Goal: Contribute content: Contribute content

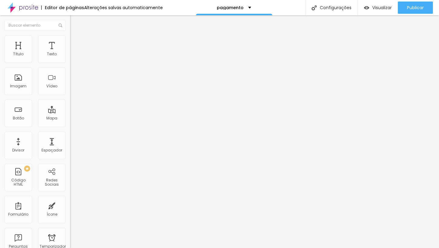
click at [74, 52] on font "Adicionar imagem" at bounding box center [92, 49] width 36 height 5
click at [240, 8] on font "pagamento" at bounding box center [230, 8] width 27 height 6
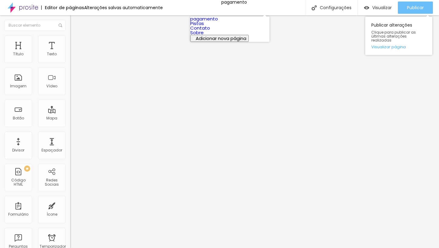
click at [419, 8] on font "Publicar" at bounding box center [415, 8] width 17 height 6
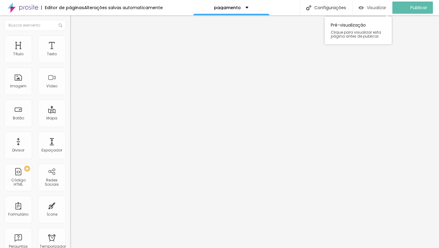
click at [381, 3] on div "Visualizar" at bounding box center [373, 8] width 28 height 12
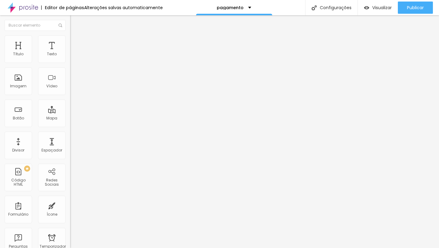
click at [103, 52] on span at bounding box center [105, 49] width 4 height 5
click at [376, 6] on font "Visualizar" at bounding box center [382, 8] width 20 height 6
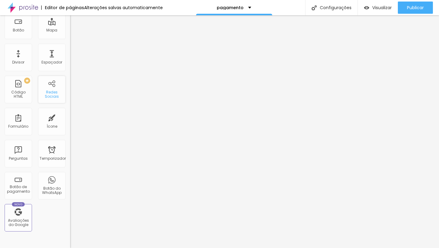
scroll to position [89, 0]
click at [382, 9] on font "Visualizar" at bounding box center [382, 8] width 20 height 6
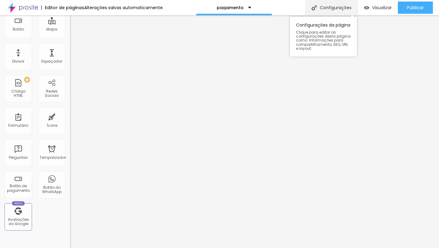
click at [327, 8] on font "Configurações" at bounding box center [336, 8] width 32 height 6
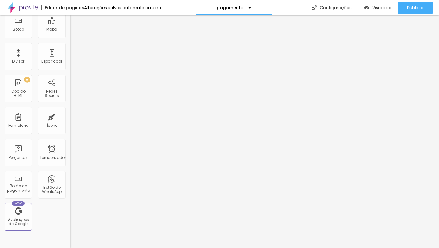
type input "Pagamento"
click at [35, 7] on img at bounding box center [23, 7] width 31 height 15
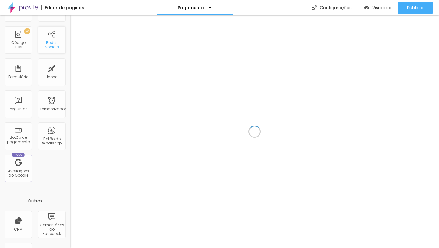
scroll to position [138, 0]
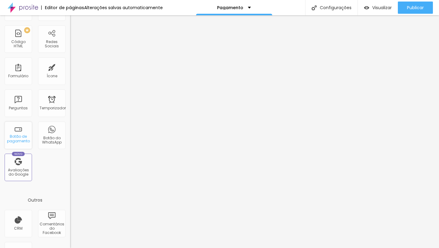
click at [22, 128] on div "Botão de pagamento" at bounding box center [18, 134] width 27 height 27
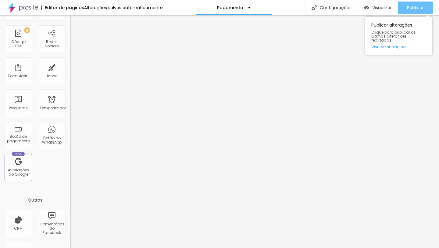
click at [408, 10] on font "Publicar" at bounding box center [415, 8] width 17 height 6
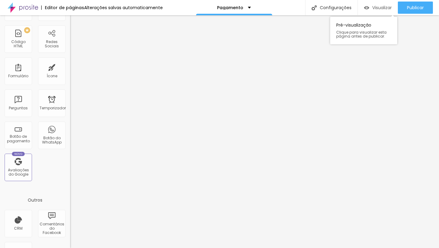
click at [383, 11] on div "Visualizar" at bounding box center [378, 8] width 28 height 12
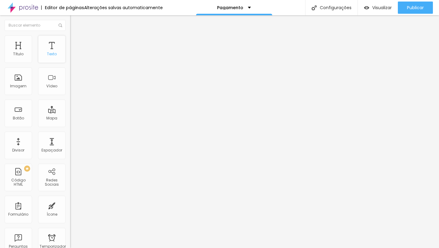
click at [54, 54] on font "Texto" at bounding box center [52, 53] width 10 height 5
click at [56, 45] on div "Texto" at bounding box center [51, 48] width 27 height 27
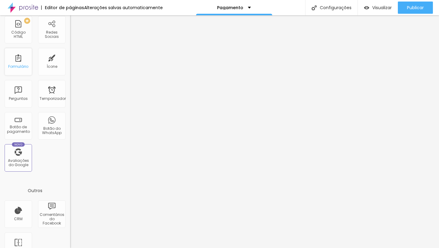
scroll to position [164, 0]
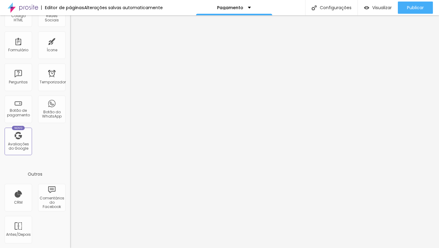
click at [28, 7] on img at bounding box center [23, 7] width 31 height 15
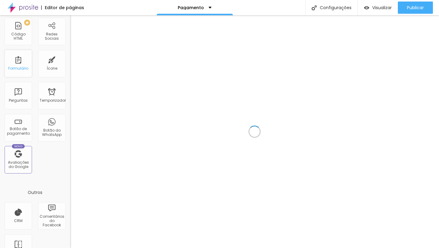
scroll to position [164, 0]
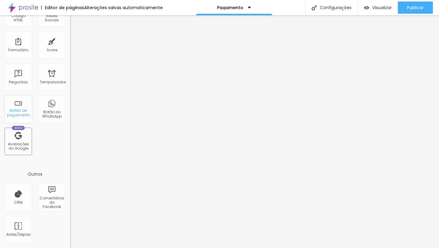
click at [19, 110] on font "Botão de pagamento" at bounding box center [18, 112] width 23 height 9
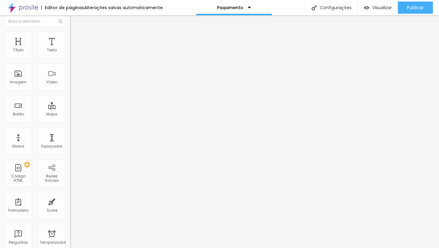
scroll to position [0, 0]
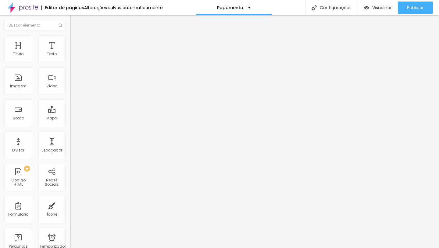
click at [70, 56] on div "NATAL 2025" at bounding box center [105, 50] width 70 height 10
click at [75, 24] on img "button" at bounding box center [77, 22] width 5 height 5
click at [14, 47] on div "Título" at bounding box center [18, 48] width 27 height 27
click at [61, 50] on div "Texto" at bounding box center [51, 48] width 27 height 27
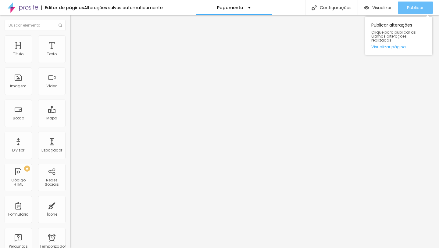
click at [414, 8] on font "Publicar" at bounding box center [415, 8] width 17 height 6
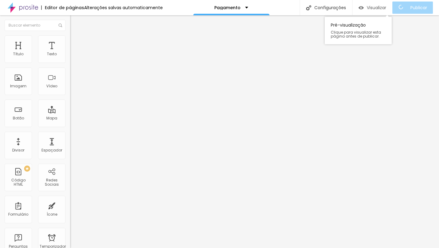
click at [375, 9] on font "Visualizar" at bounding box center [377, 8] width 20 height 6
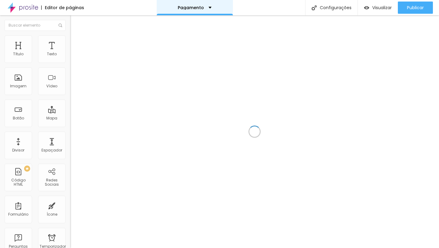
click at [193, 8] on font "Pagamento" at bounding box center [191, 8] width 26 height 6
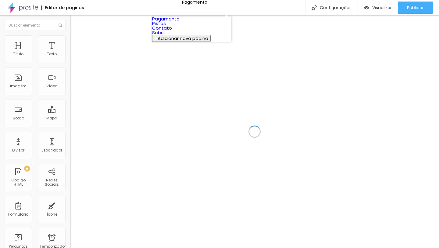
click at [194, 41] on font "Adicionar nova página" at bounding box center [183, 38] width 51 height 6
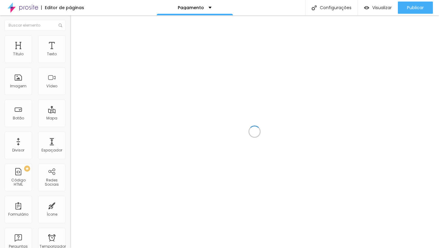
click at [24, 9] on img at bounding box center [23, 7] width 31 height 15
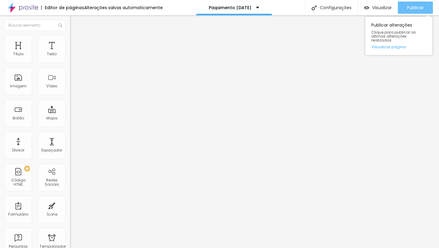
click at [408, 9] on font "Publicar" at bounding box center [415, 8] width 17 height 6
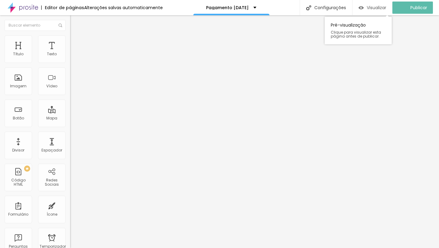
click at [375, 5] on font "Visualizar" at bounding box center [377, 8] width 20 height 6
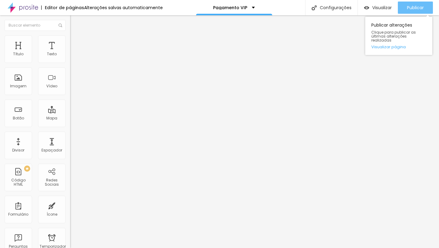
click at [404, 10] on button "Publicar" at bounding box center [415, 8] width 35 height 12
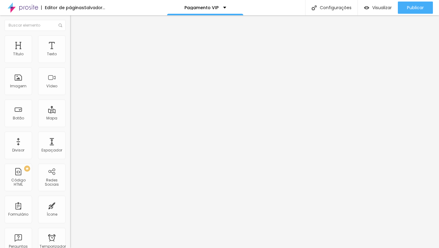
click at [75, 23] on img "button" at bounding box center [77, 22] width 5 height 5
click at [55, 8] on font "Editor de páginas" at bounding box center [64, 8] width 39 height 6
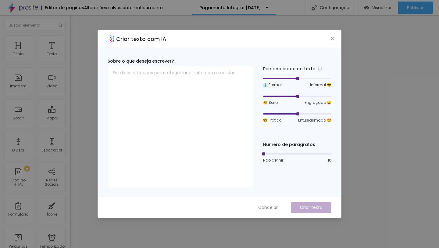
drag, startPoint x: 298, startPoint y: 94, endPoint x: 296, endPoint y: 101, distance: 7.5
click at [296, 99] on div "🧐 Sério Engraçado 😄" at bounding box center [297, 100] width 68 height 12
drag, startPoint x: 298, startPoint y: 113, endPoint x: 360, endPoint y: 113, distance: 61.6
click at [360, 113] on div "Criar texto com IA Sobre o que deseja escrever? Personalidade do texto 👔 Formal…" at bounding box center [219, 124] width 439 height 248
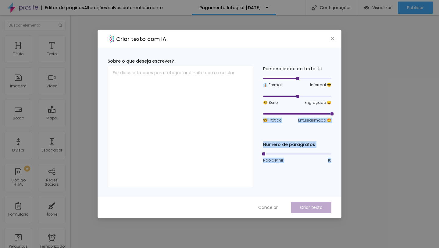
click at [304, 167] on div "Personalidade do texto 👔 Formal Informal 😎 🧐 Sério Engraçado 😄 🤓 Prático Entusi…" at bounding box center [297, 122] width 68 height 129
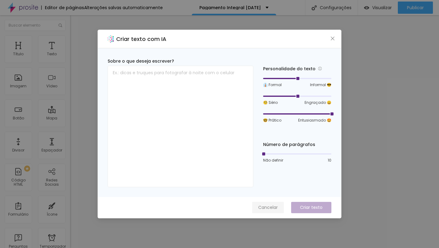
click at [265, 209] on font "Cancelar" at bounding box center [268, 207] width 20 height 6
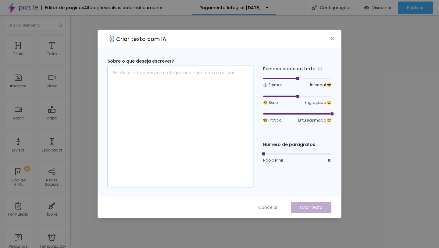
click at [224, 80] on textarea at bounding box center [181, 126] width 146 height 121
paste textarea "Que bom que vamos estar juntas neste Natal!! Através deste link você terá acess…"
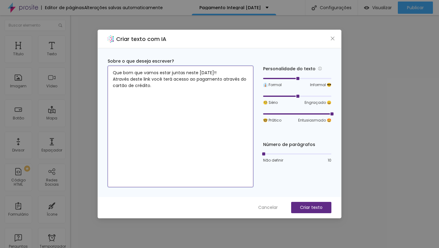
click at [198, 73] on textarea "Que bom que vamos estar juntas neste Natal!! Através deste link você terá acess…" at bounding box center [181, 126] width 146 height 121
type textarea "Que bom que vamos estar juntas neste Ensaio de Natal!! Através deste link você …"
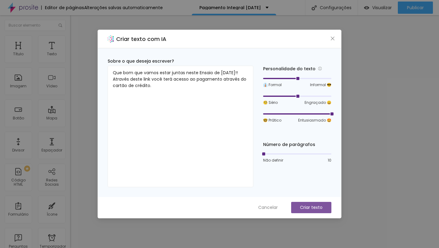
click at [310, 205] on font "Criar texto" at bounding box center [311, 207] width 23 height 6
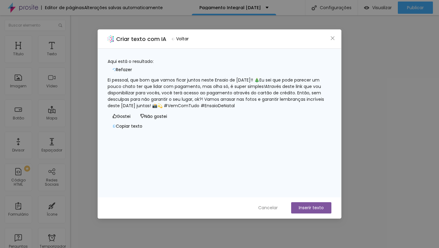
click at [132, 66] on font "Refazer" at bounding box center [124, 69] width 16 height 6
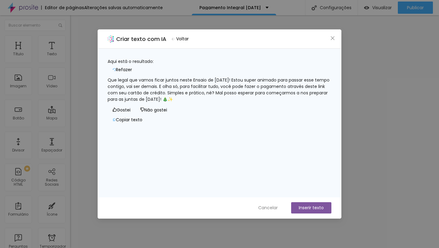
click at [235, 77] on font "Que legal que vamos ficar juntos neste Ensaio de Natal! Estou super animado par…" at bounding box center [219, 89] width 223 height 25
click at [142, 123] on font "Copiar texto" at bounding box center [129, 120] width 27 height 6
click at [304, 209] on font "Inserir texto" at bounding box center [311, 207] width 25 height 6
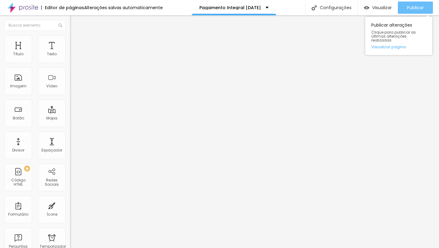
click at [409, 8] on font "Publicar" at bounding box center [415, 8] width 17 height 6
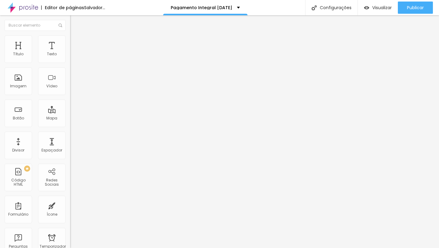
click at [75, 21] on img "button" at bounding box center [77, 22] width 5 height 5
click at [374, 8] on font "Visualizar" at bounding box center [382, 8] width 20 height 6
